Goal: Information Seeking & Learning: Learn about a topic

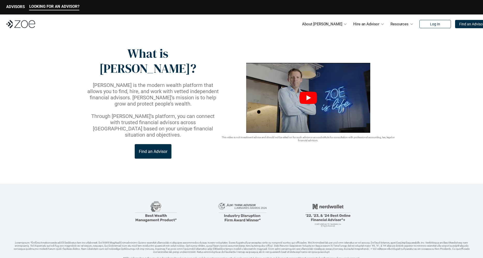
click at [303, 92] on icon "Play" at bounding box center [308, 98] width 18 height 12
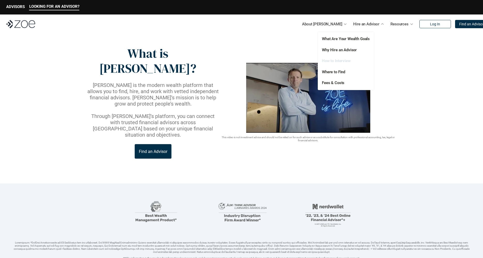
click at [342, 60] on link "How to Interview" at bounding box center [336, 60] width 29 height 5
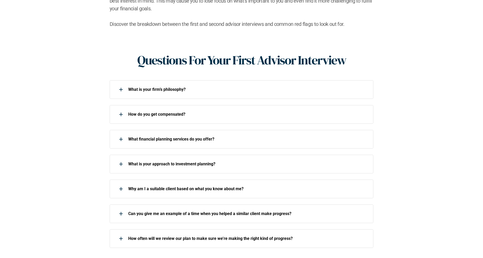
scroll to position [181, 0]
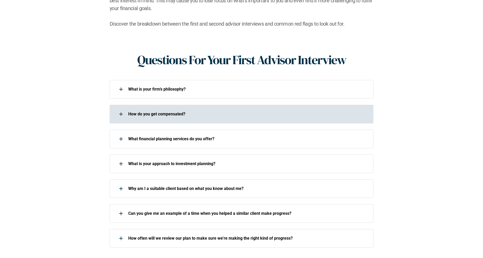
click at [120, 109] on div at bounding box center [121, 114] width 10 height 10
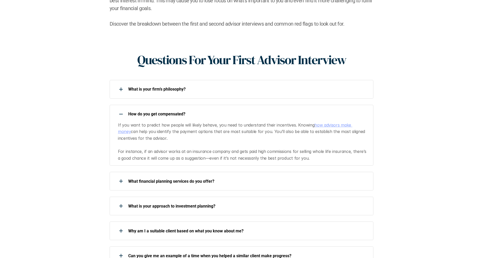
click at [334, 122] on link "how advisors make money" at bounding box center [235, 128] width 235 height 12
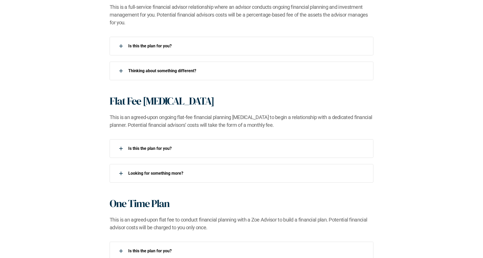
scroll to position [388, 0]
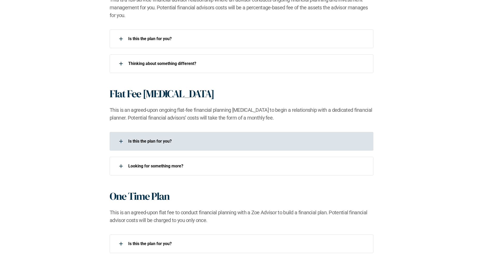
click at [121, 143] on div at bounding box center [121, 141] width 10 height 10
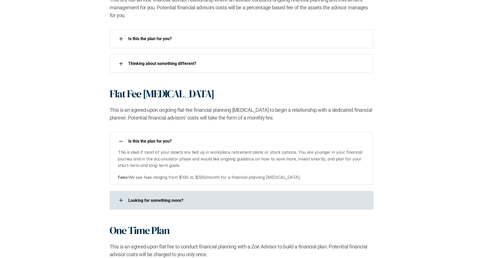
click at [121, 200] on use at bounding box center [121, 200] width 1 height 4
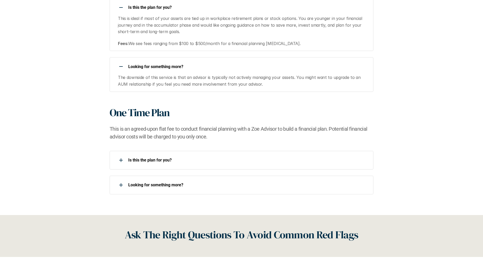
scroll to position [569, 0]
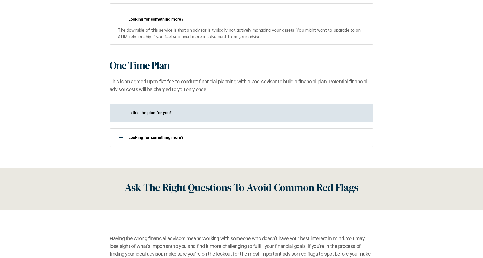
click at [121, 112] on div at bounding box center [121, 113] width 10 height 10
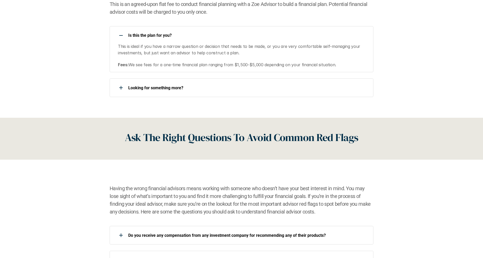
scroll to position [647, 0]
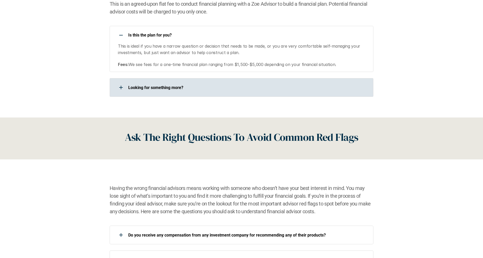
click at [122, 87] on div at bounding box center [121, 87] width 10 height 10
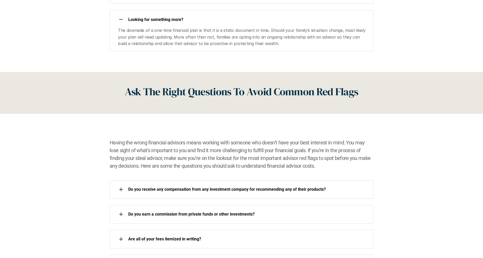
scroll to position [724, 0]
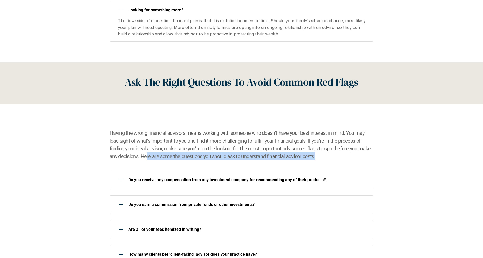
drag, startPoint x: 167, startPoint y: 156, endPoint x: 325, endPoint y: 159, distance: 157.8
click at [325, 159] on h2 "Having the wrong financial advisors means working with someone who doesn’t have…" at bounding box center [242, 144] width 264 height 31
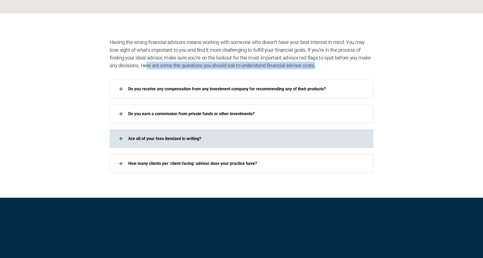
scroll to position [828, 0]
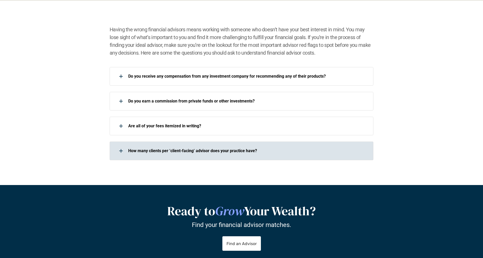
click at [122, 150] on div at bounding box center [121, 151] width 10 height 10
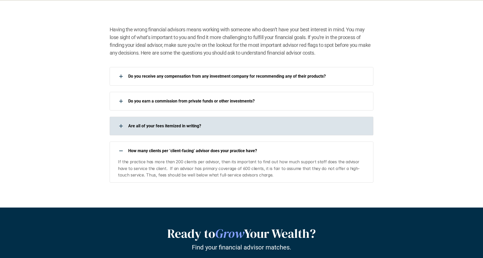
click at [121, 124] on div at bounding box center [121, 126] width 10 height 10
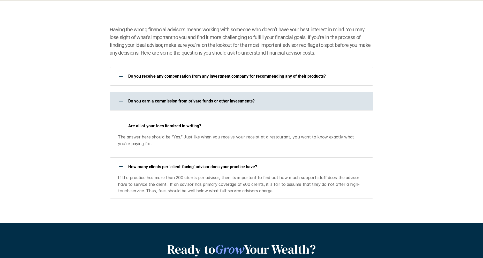
click at [121, 100] on use at bounding box center [121, 101] width 1 height 4
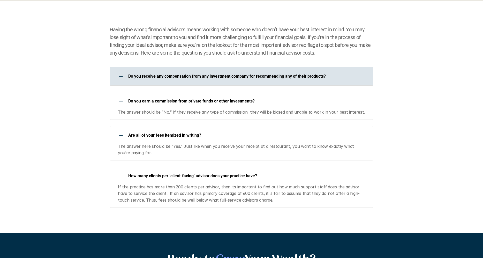
click at [120, 77] on div at bounding box center [121, 76] width 10 height 10
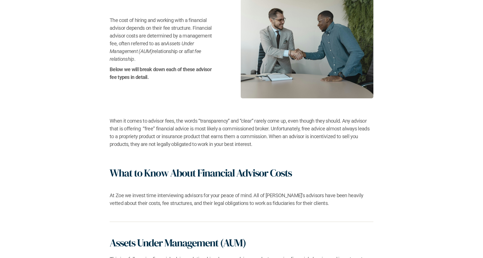
scroll to position [0, 0]
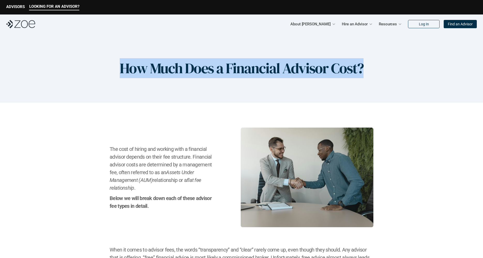
drag, startPoint x: 122, startPoint y: 66, endPoint x: 406, endPoint y: 74, distance: 283.8
click at [406, 74] on div "How Much Does a Financial Advisor Cost?" at bounding box center [241, 68] width 483 height 69
copy h1 "How Much Does a Financial Advisor Cost?"
